Goal: Understand process/instructions

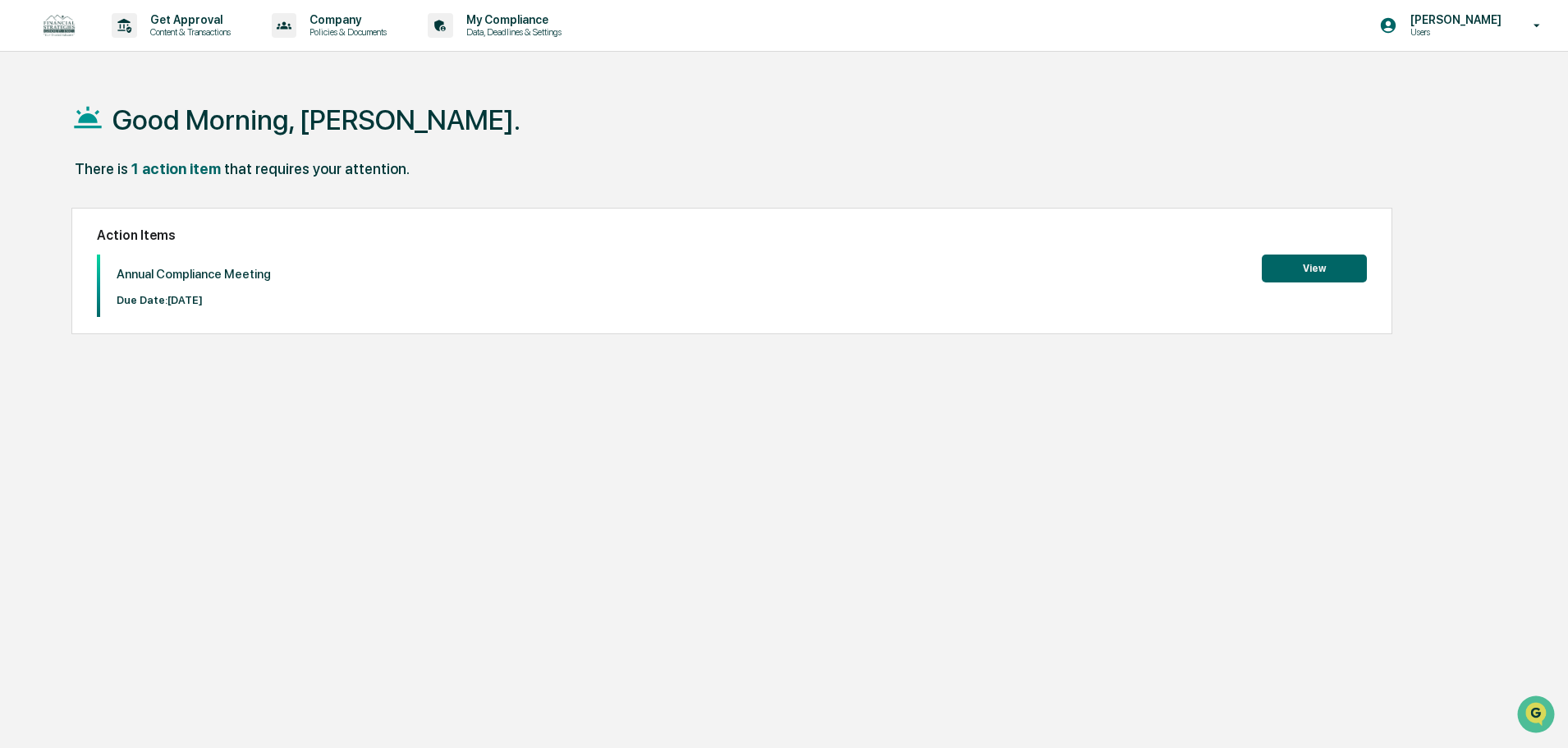
click at [1345, 264] on button "View" at bounding box center [1314, 268] width 105 height 28
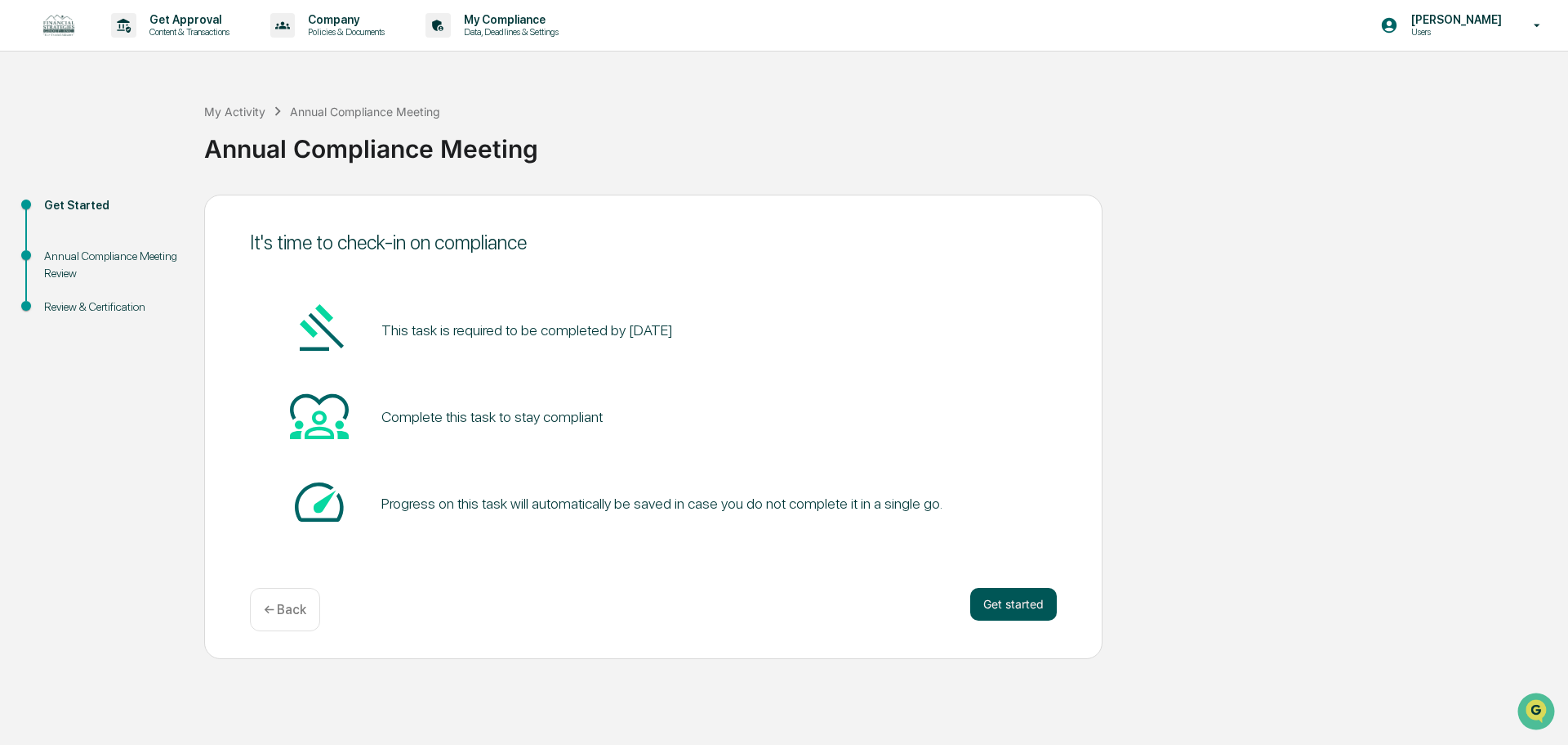
click at [1009, 602] on button "Get started" at bounding box center [1013, 603] width 86 height 33
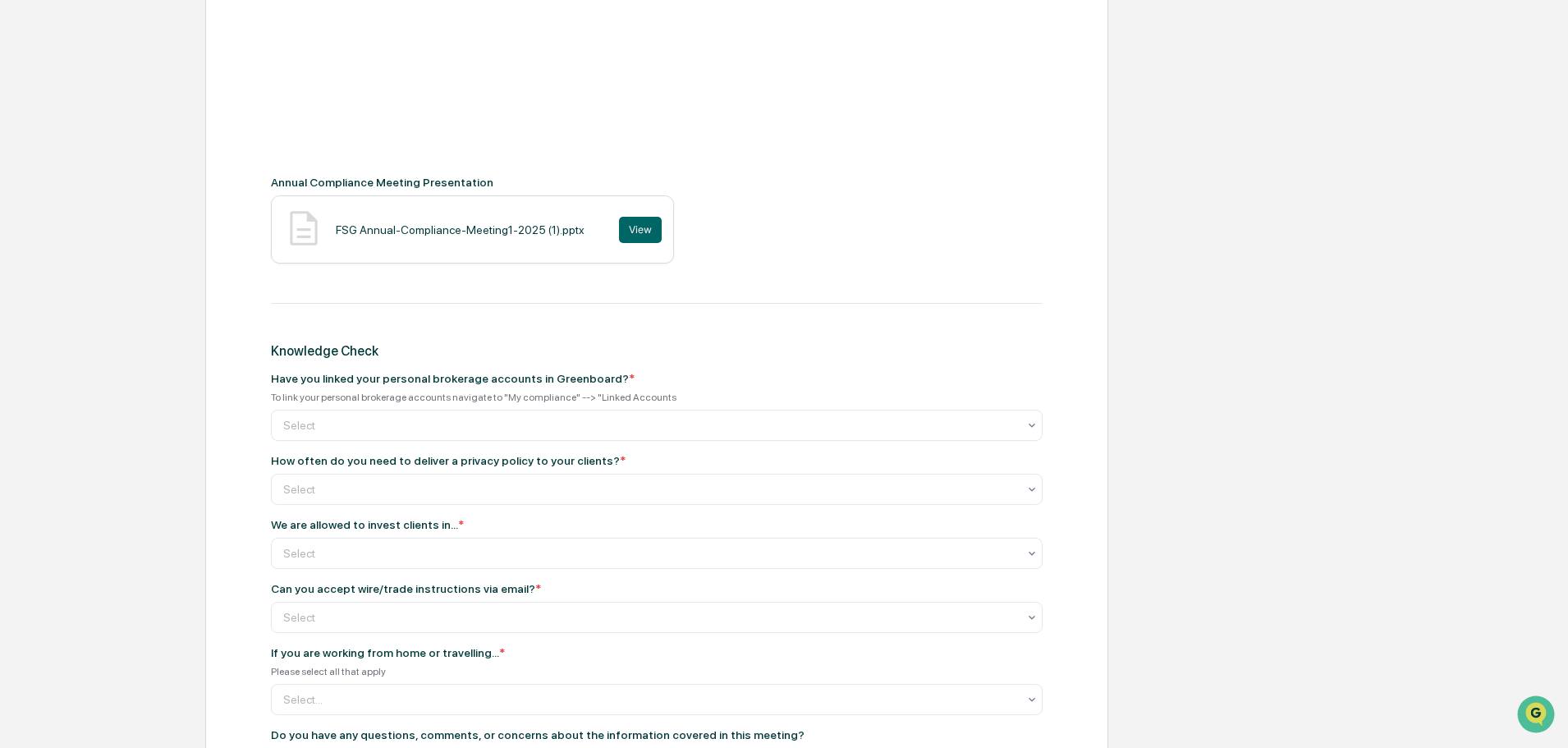
scroll to position [574, 0]
click at [627, 431] on div at bounding box center [650, 423] width 734 height 16
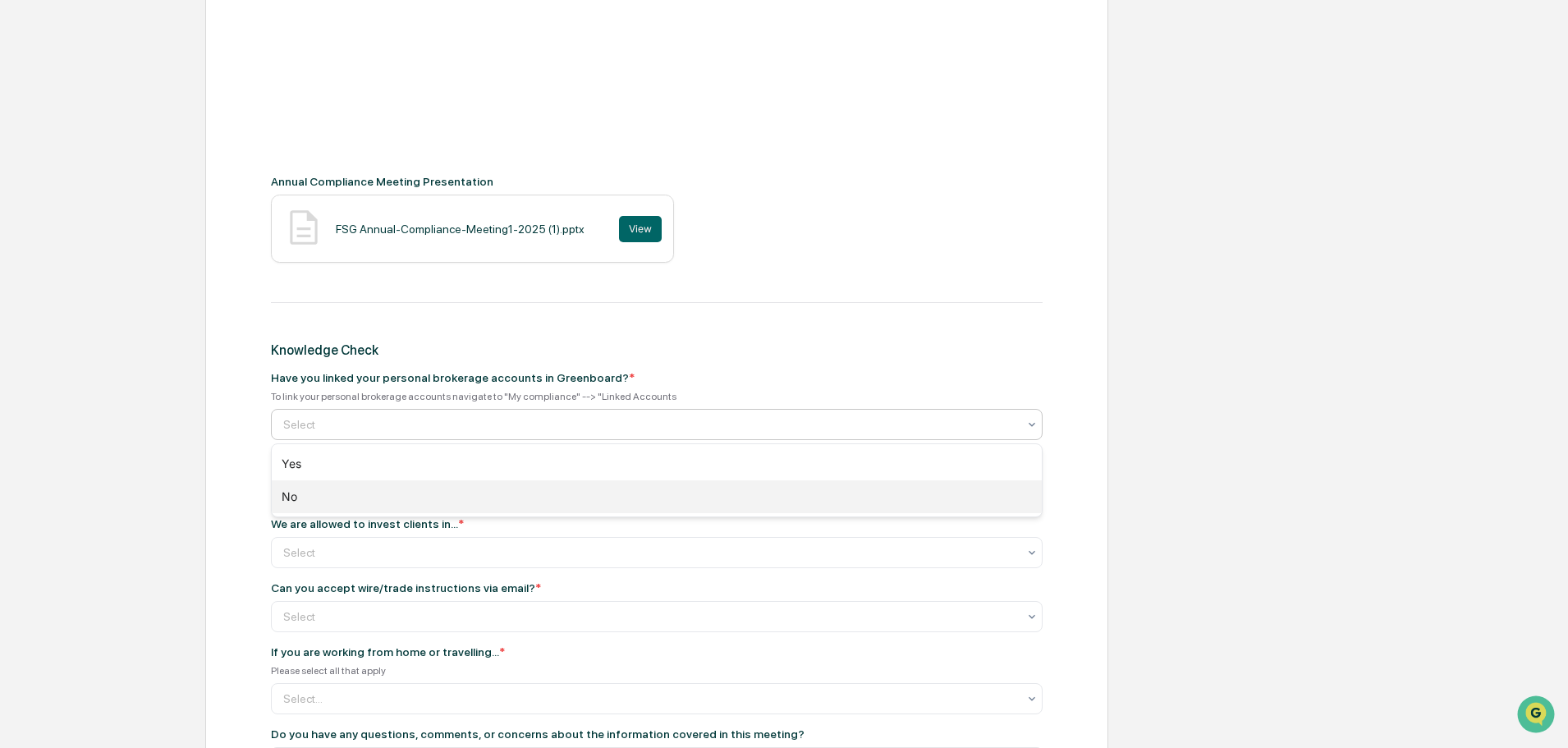
click at [572, 503] on div "No" at bounding box center [657, 496] width 770 height 33
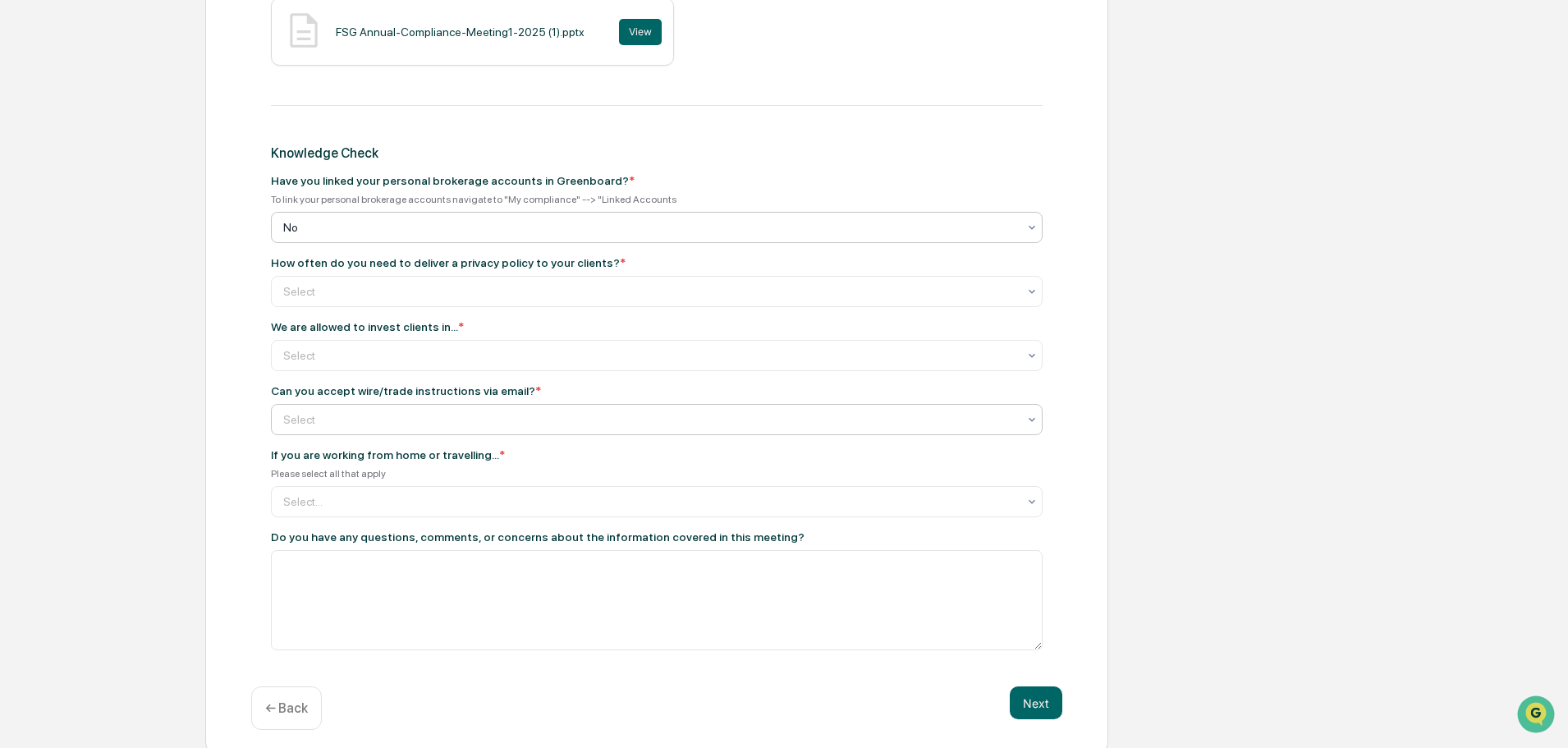
scroll to position [781, 0]
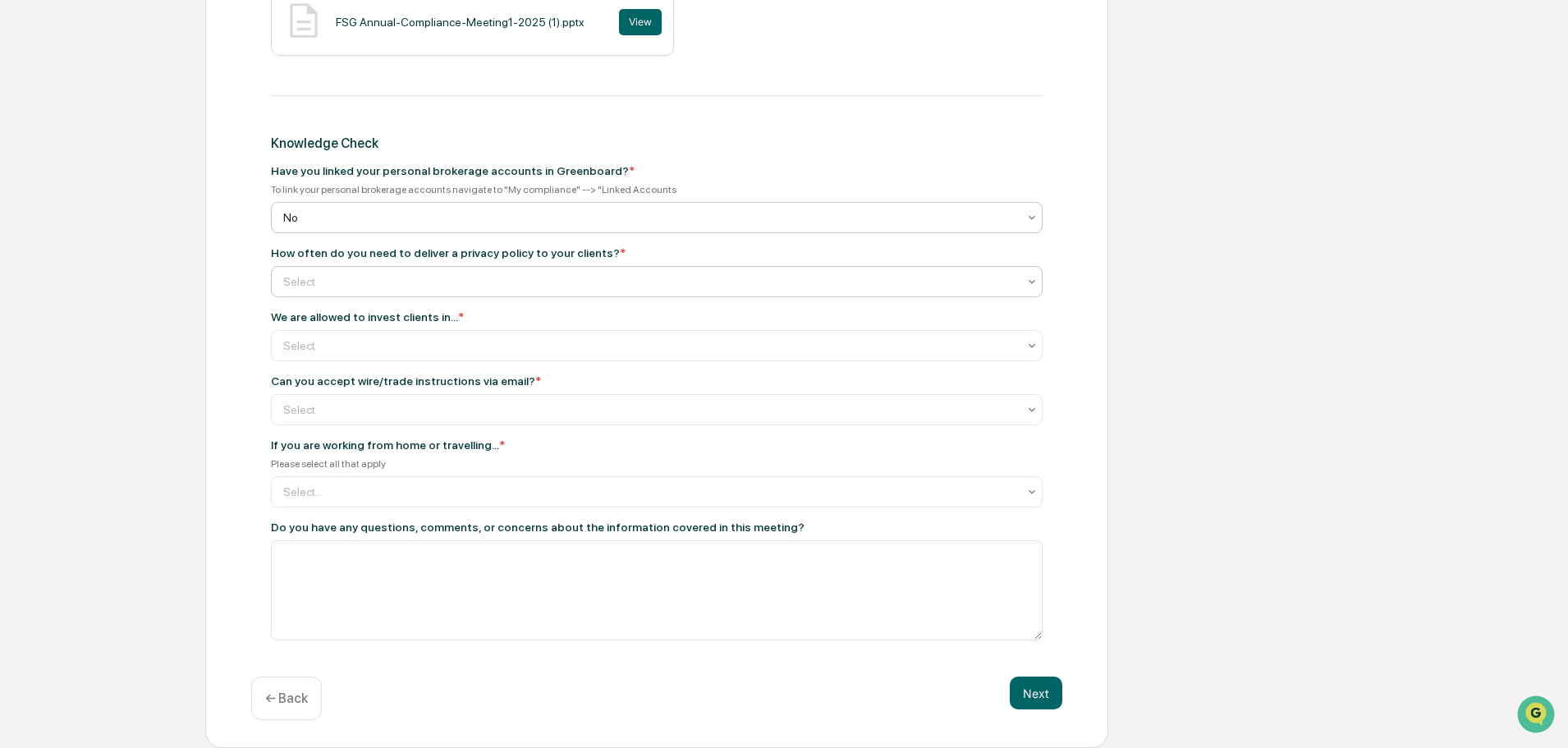
click at [577, 286] on div at bounding box center [650, 280] width 734 height 16
click at [592, 350] on div at bounding box center [650, 344] width 734 height 16
click at [594, 349] on div at bounding box center [650, 344] width 734 height 16
click at [575, 409] on div at bounding box center [650, 408] width 734 height 16
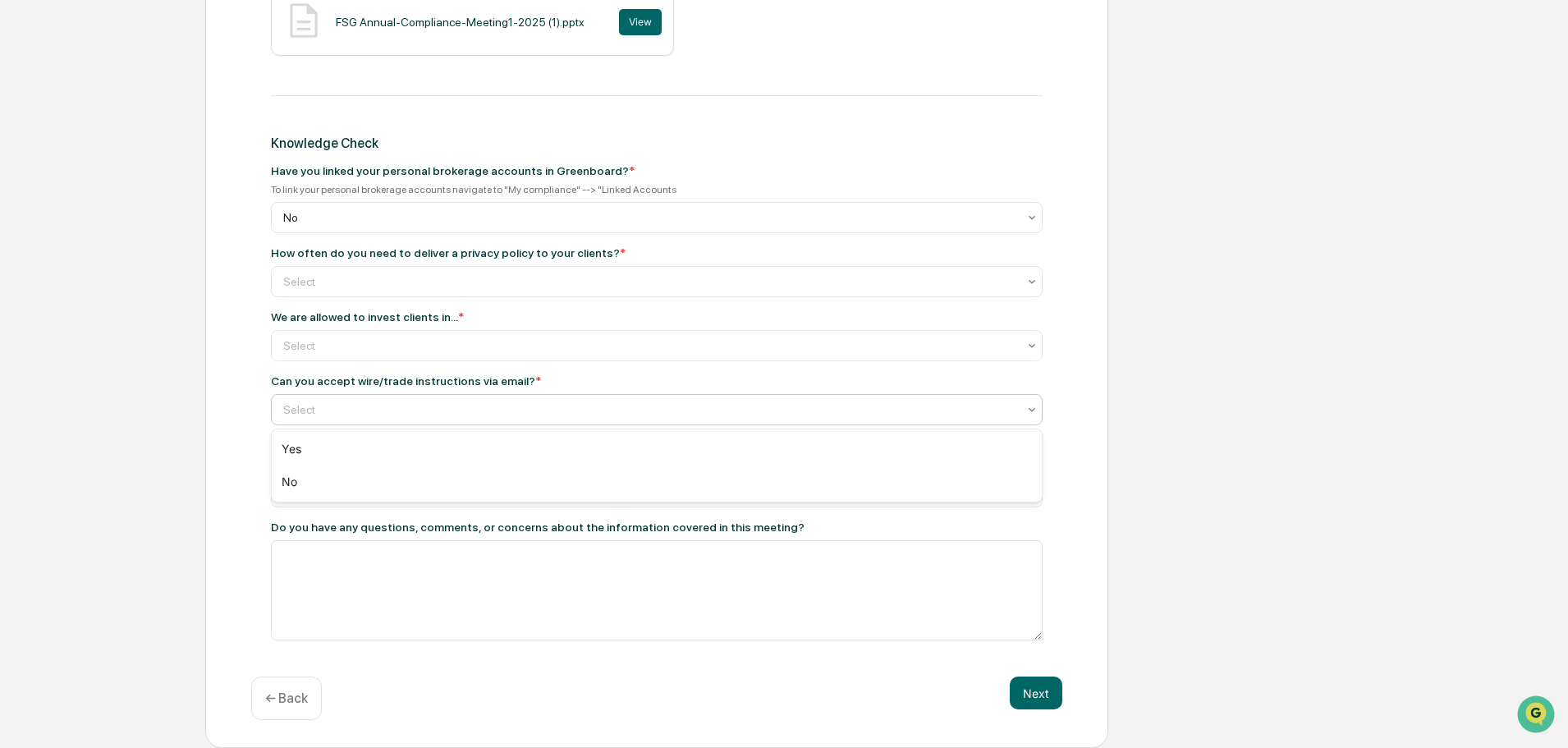
click at [576, 407] on div at bounding box center [650, 408] width 734 height 16
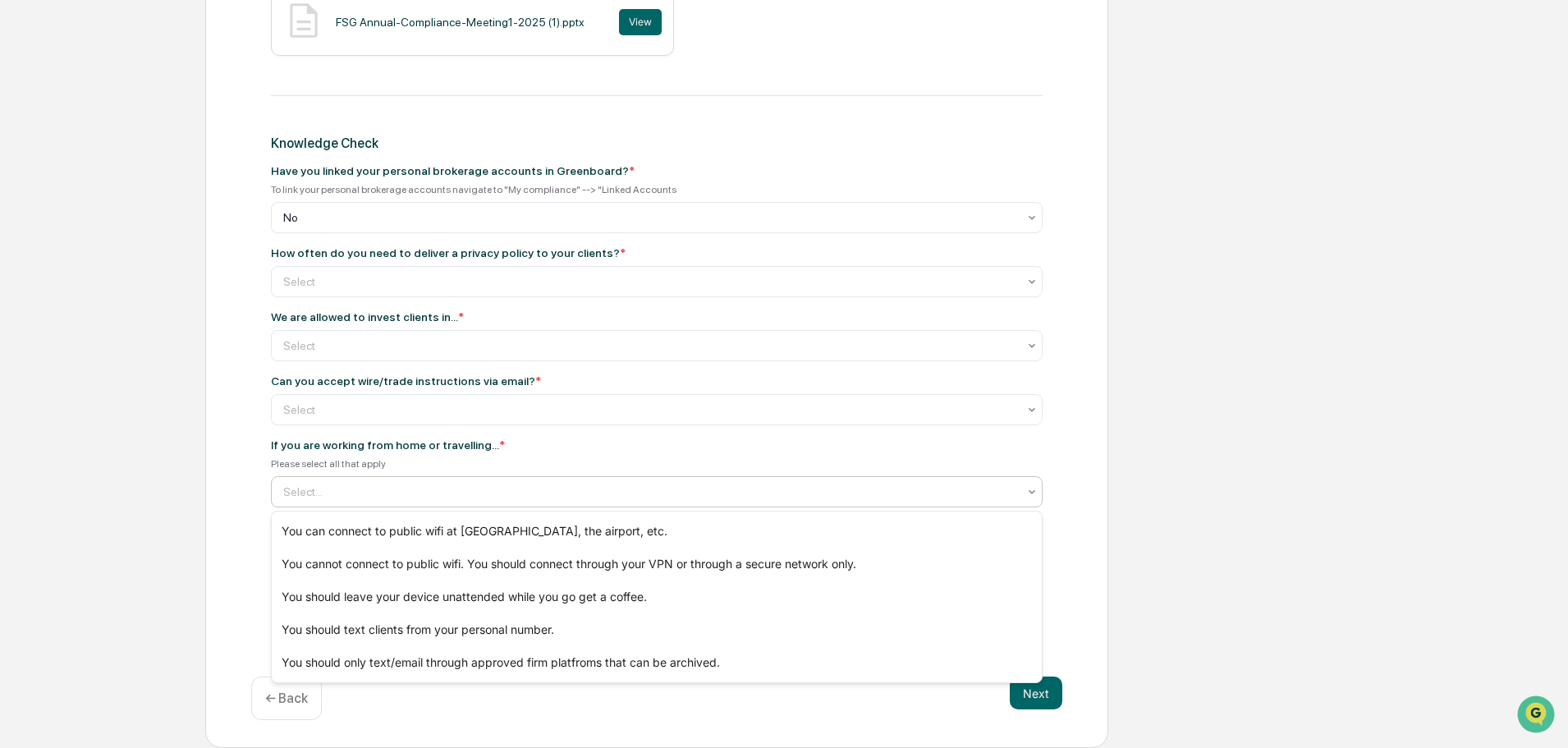
click at [555, 491] on div at bounding box center [650, 491] width 734 height 16
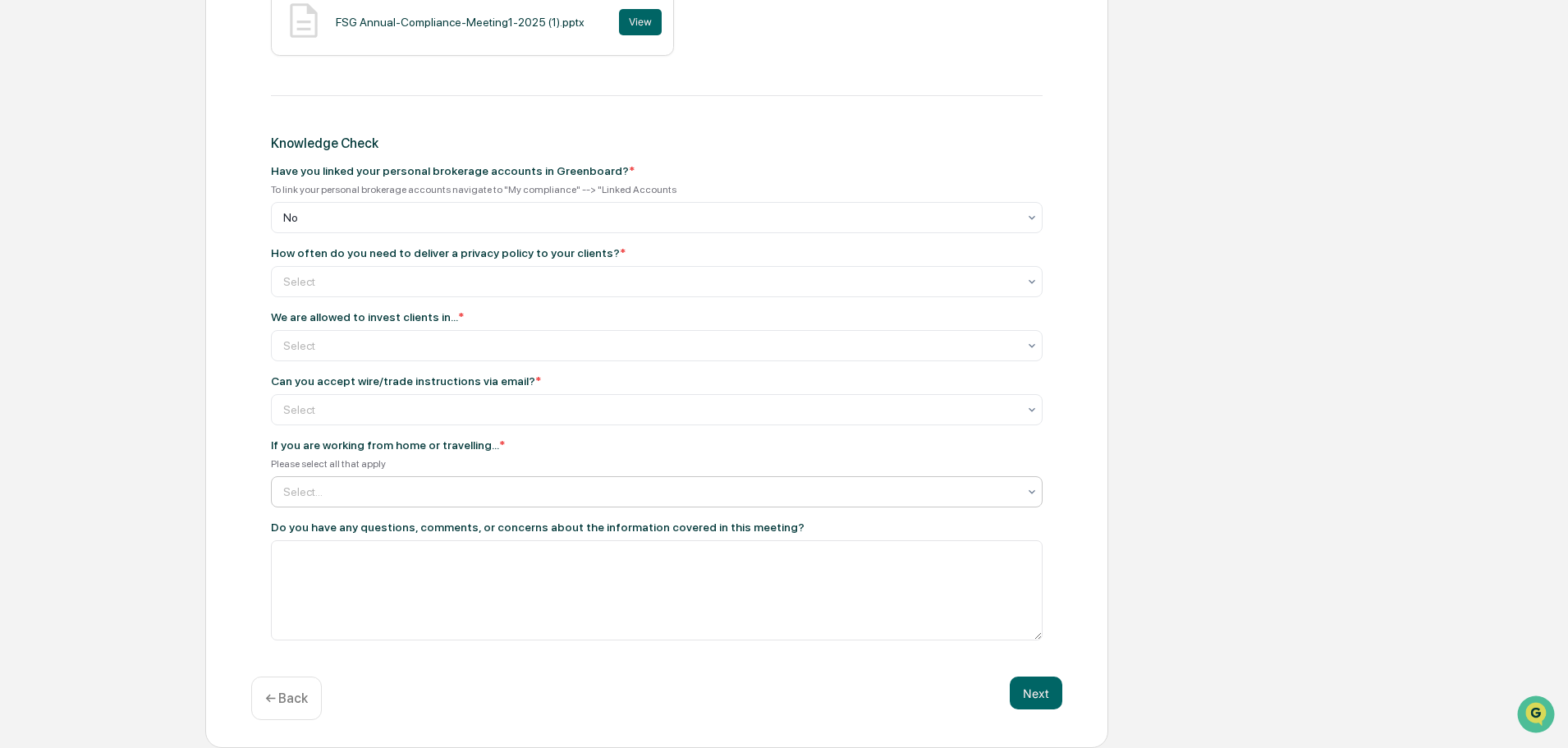
click at [967, 490] on div at bounding box center [650, 491] width 734 height 16
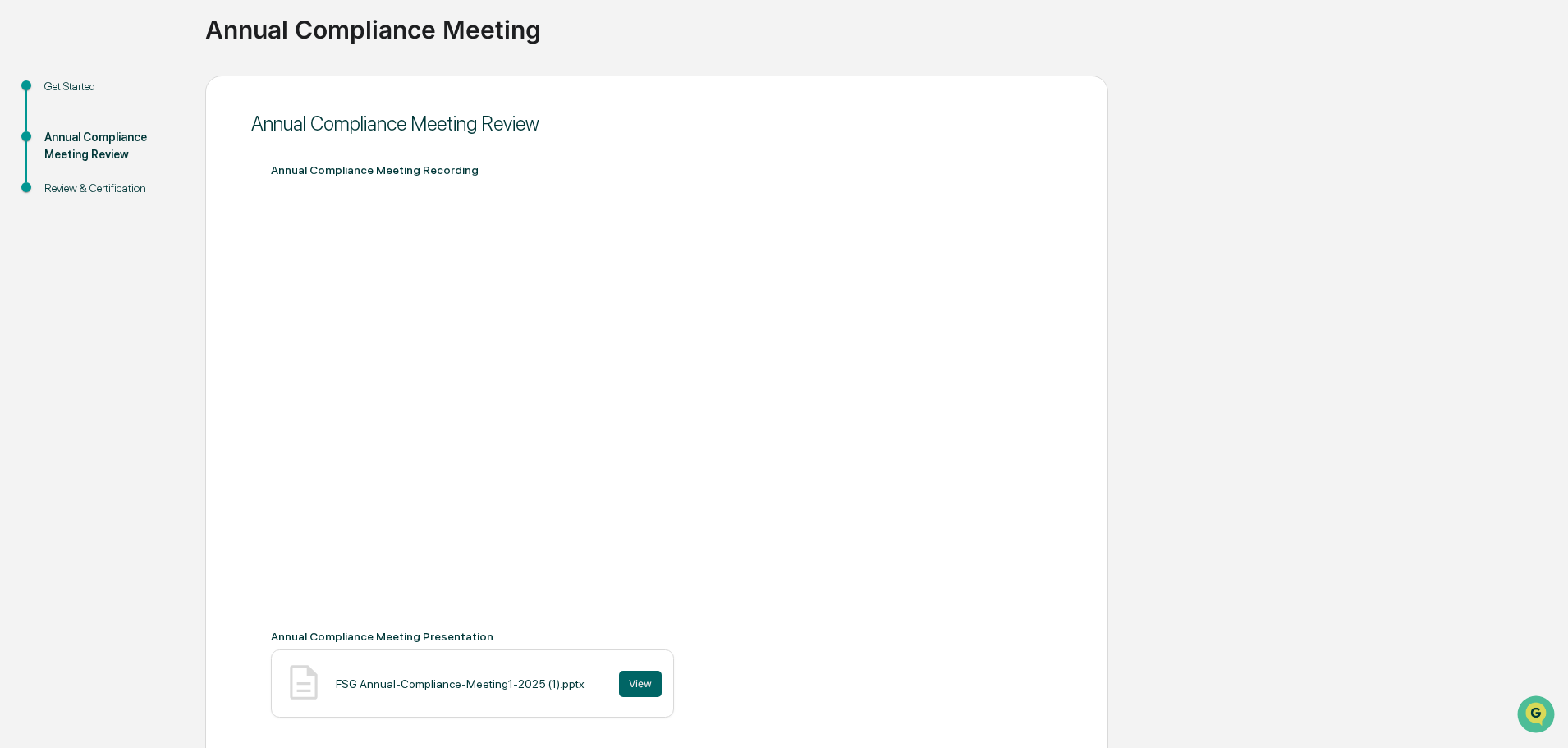
scroll to position [0, 0]
